Goal: Contribute content: Contribute content

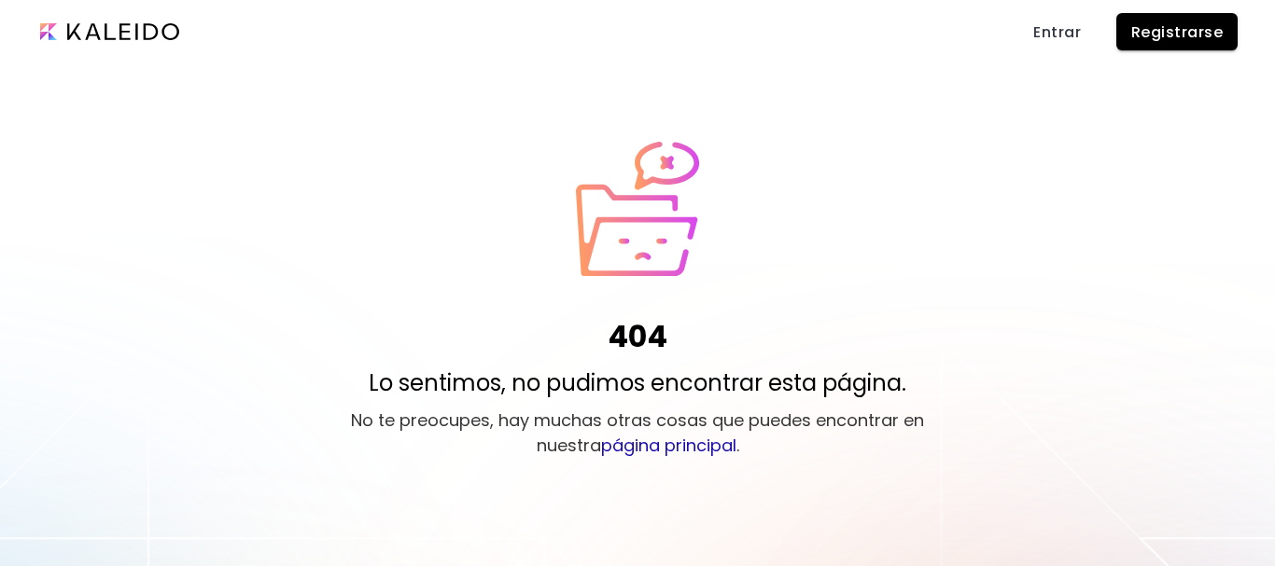
click at [795, 319] on div "404 Lo sentimos, no pudimos encontrar esta página. No te preocupes, hay muchas …" at bounding box center [637, 304] width 1275 height 324
click at [1061, 38] on span "Entrar" at bounding box center [1057, 32] width 48 height 20
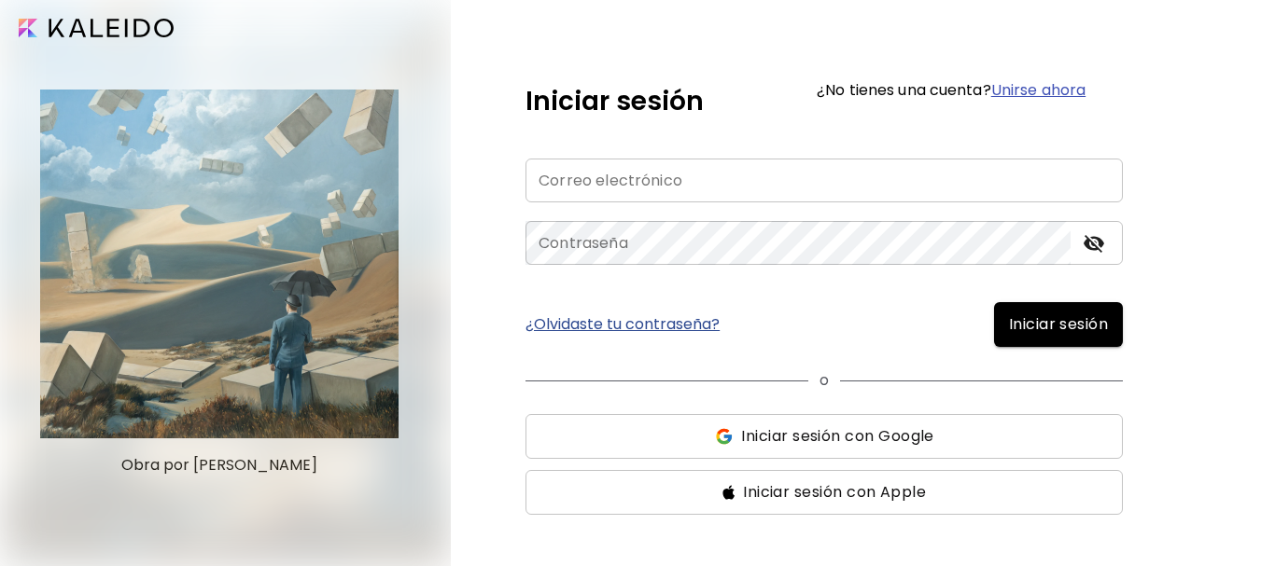
type input "**********"
click at [1025, 314] on span "Iniciar sesión" at bounding box center [1058, 325] width 99 height 22
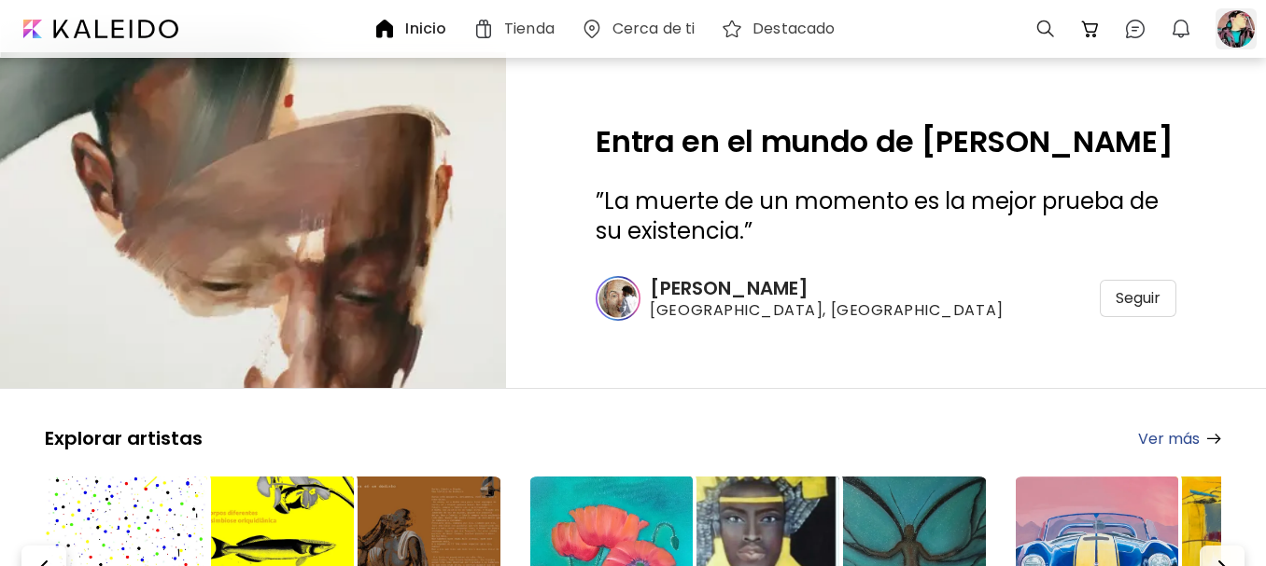
click at [1222, 18] on div at bounding box center [1235, 28] width 41 height 41
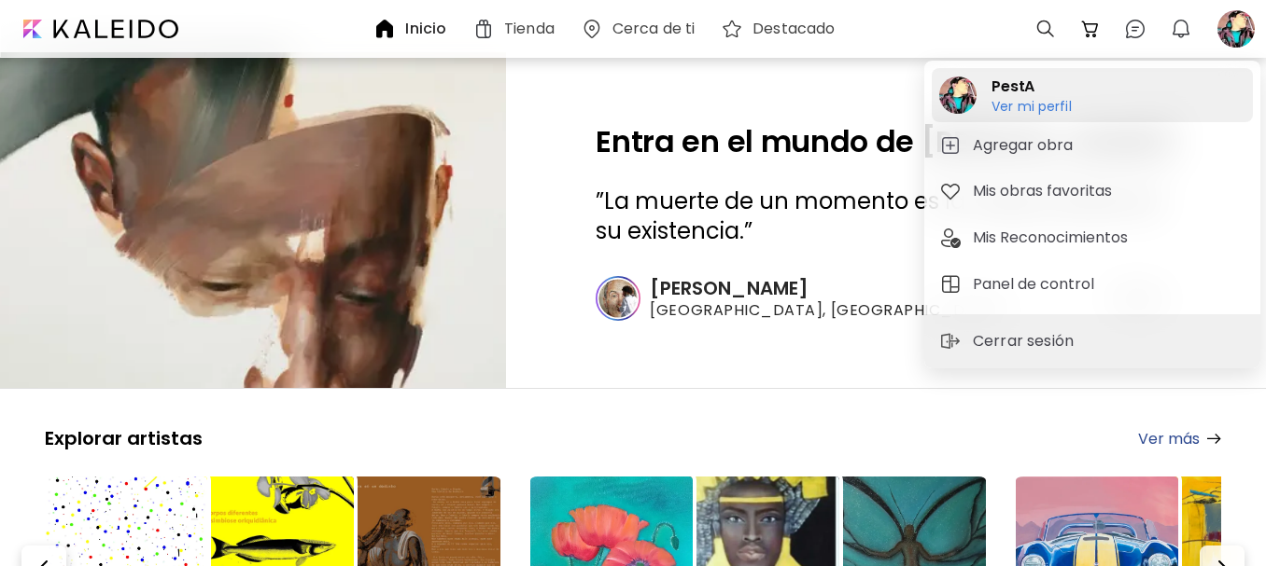
click at [1050, 110] on h6 "Ver mi perfil" at bounding box center [1031, 106] width 80 height 17
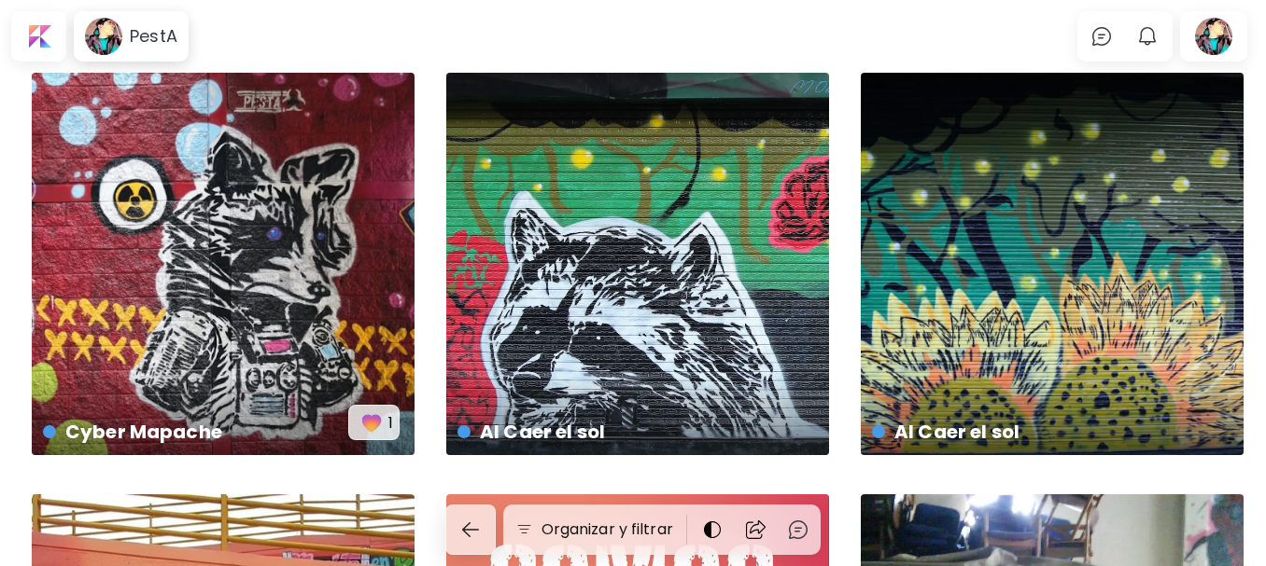
click at [1004, 38] on body "PestA 0 0 Organizar y filtrar Cyber Mapache US$ 300 | 500 x 400 cm 1 Al Caer el…" at bounding box center [633, 283] width 1266 height 566
click at [149, 35] on h6 "PestA" at bounding box center [154, 36] width 48 height 22
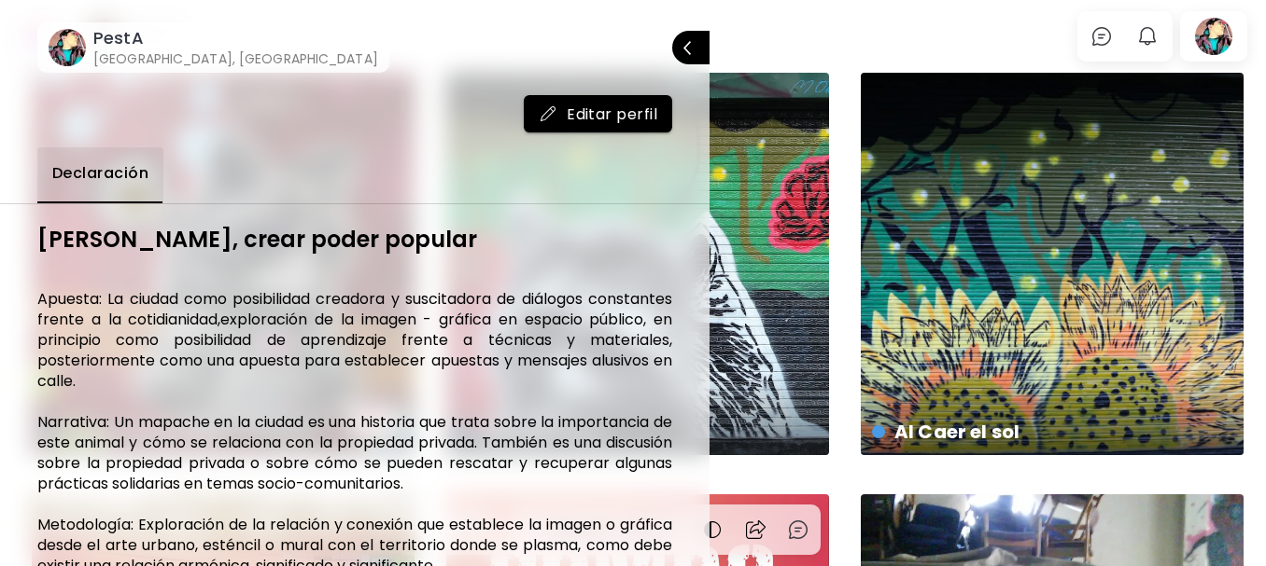
click at [756, 43] on div at bounding box center [633, 283] width 1266 height 566
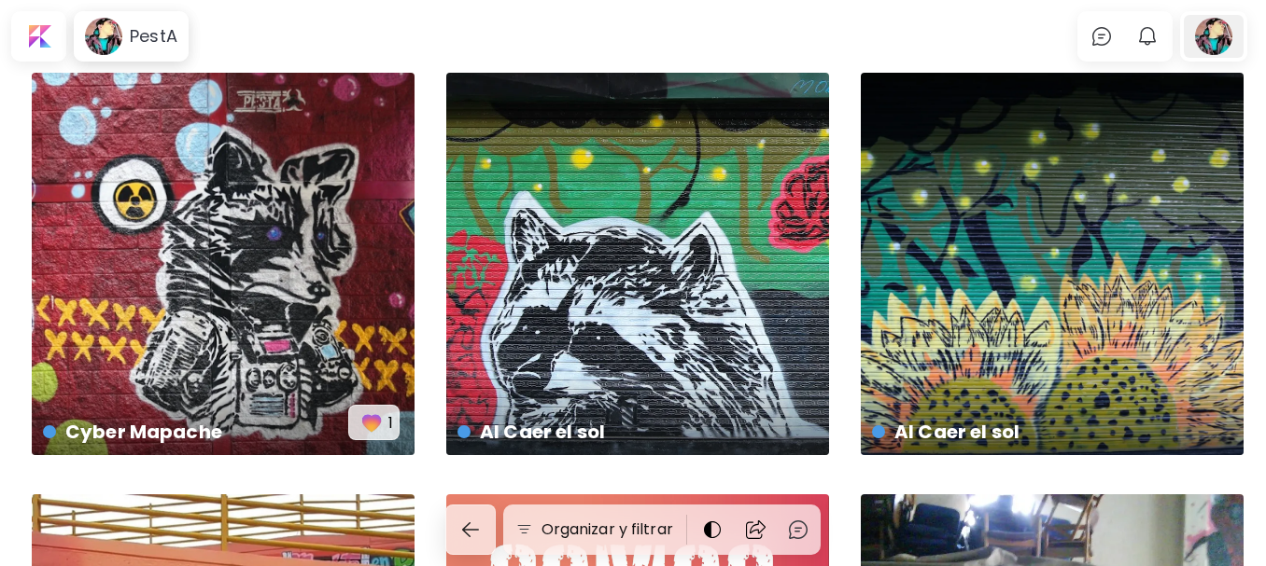
click at [1223, 36] on div at bounding box center [1213, 36] width 60 height 43
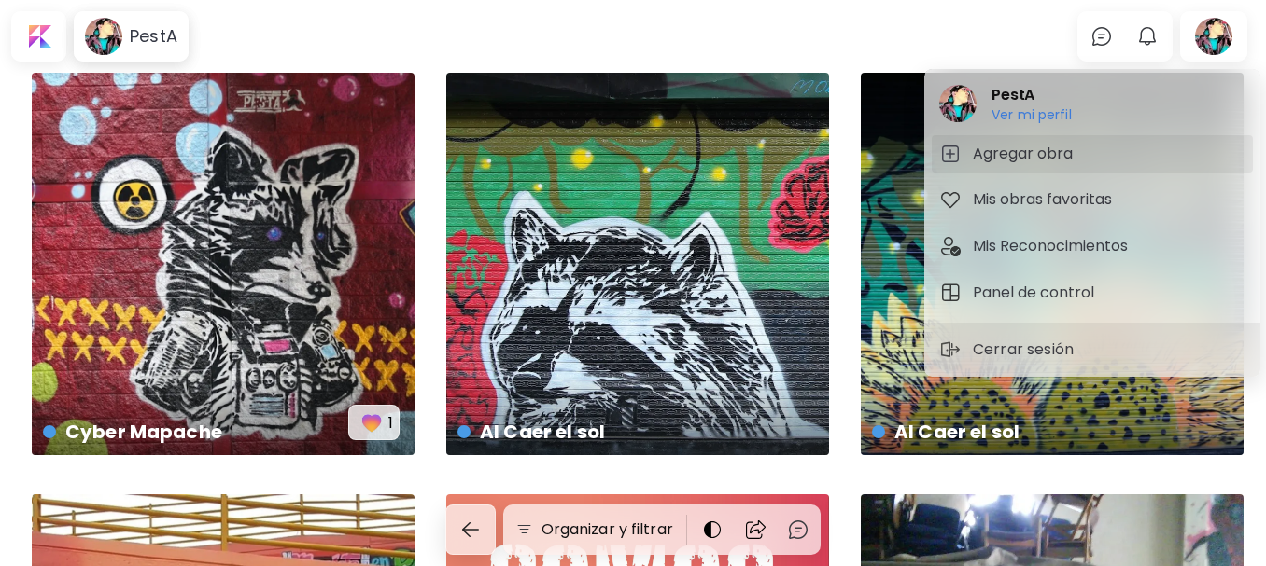
click at [1097, 143] on span "Agregar obra" at bounding box center [1092, 154] width 306 height 22
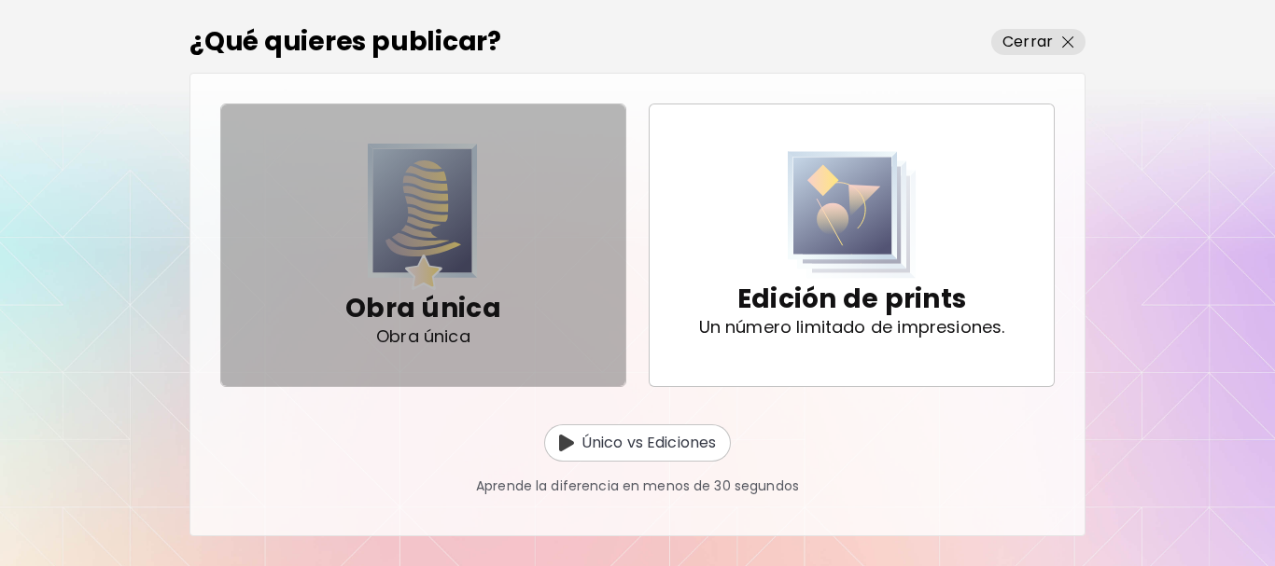
click at [533, 259] on span "Obra única Obra única" at bounding box center [423, 245] width 374 height 189
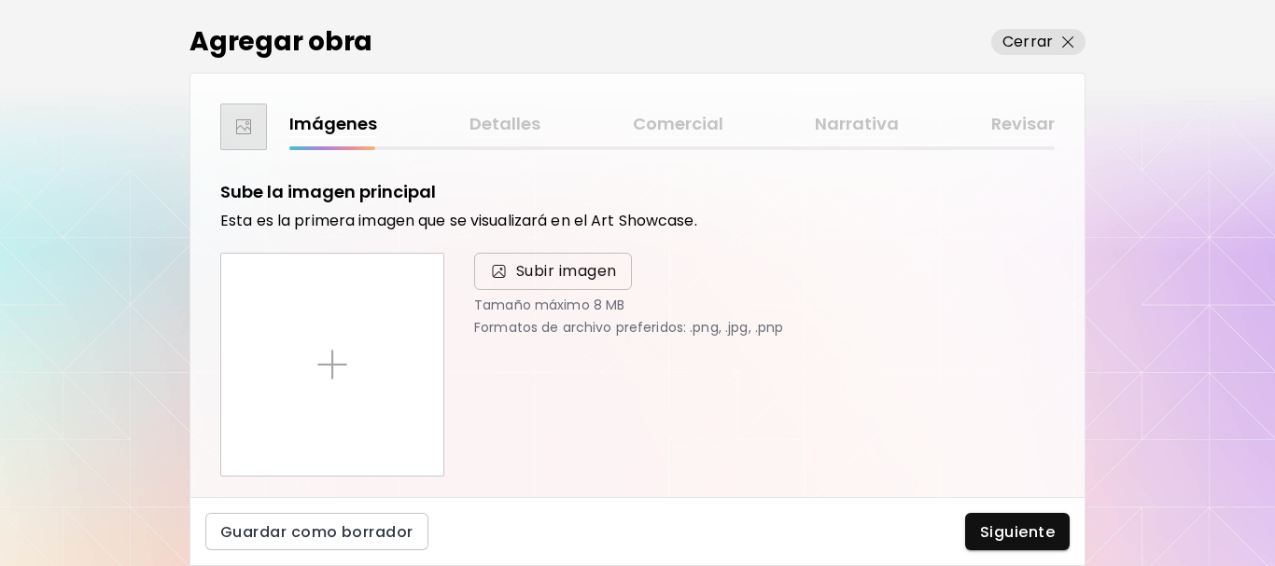
click at [542, 273] on span "Subir imagen" at bounding box center [566, 271] width 101 height 22
click at [0, 0] on input "Subir imagen" at bounding box center [0, 0] width 0 height 0
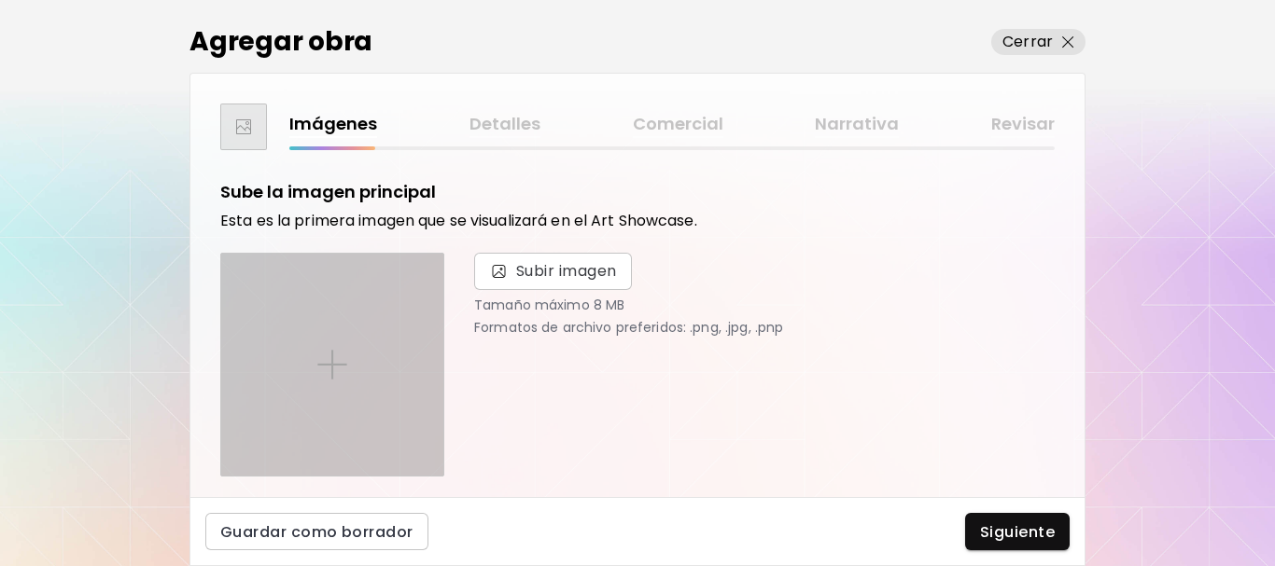
click at [387, 342] on div at bounding box center [332, 365] width 222 height 222
click at [0, 0] on input "file" at bounding box center [0, 0] width 0 height 0
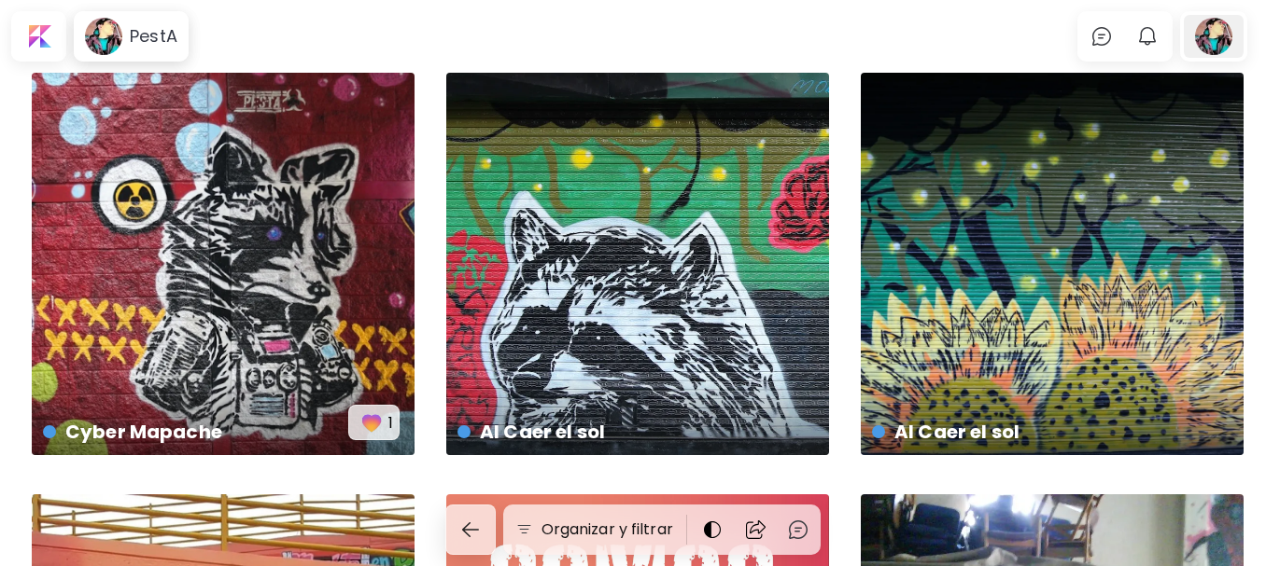
click at [1226, 31] on div at bounding box center [1213, 36] width 60 height 43
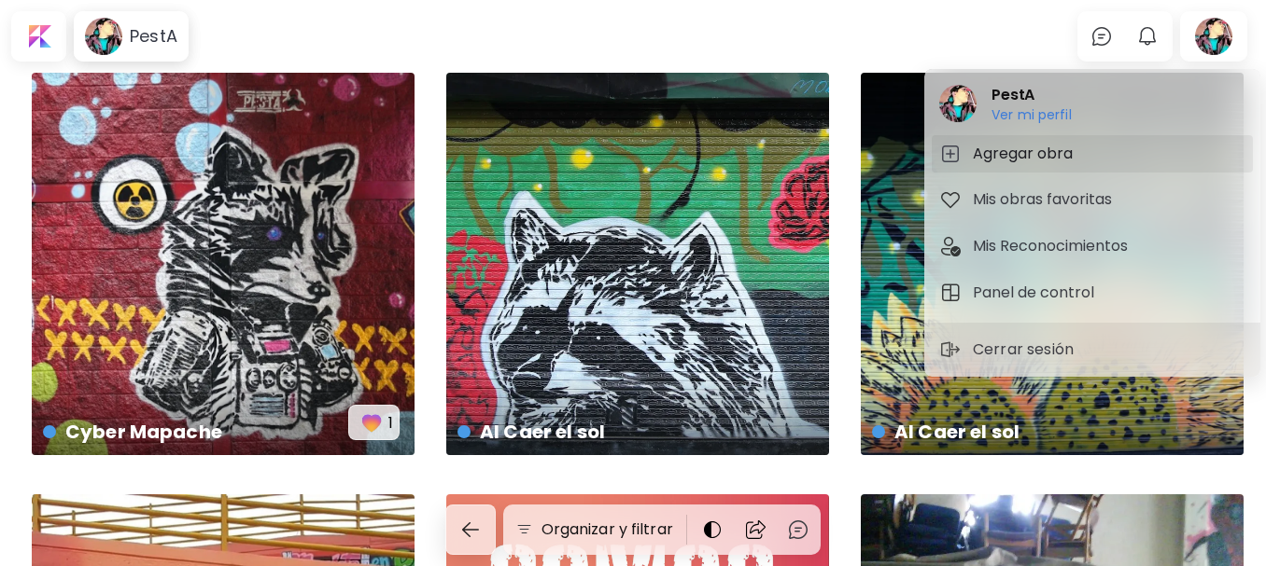
click at [1035, 149] on h5 "Agregar obra" at bounding box center [1024, 154] width 105 height 22
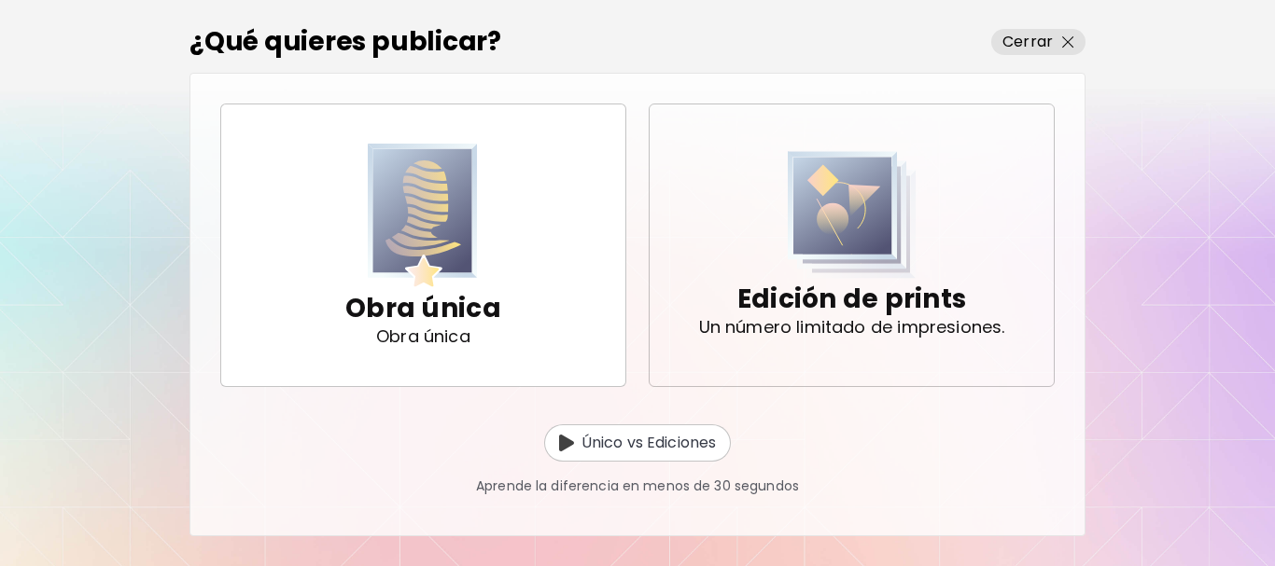
click at [825, 253] on img "button" at bounding box center [852, 215] width 129 height 128
